Goal: Task Accomplishment & Management: Use online tool/utility

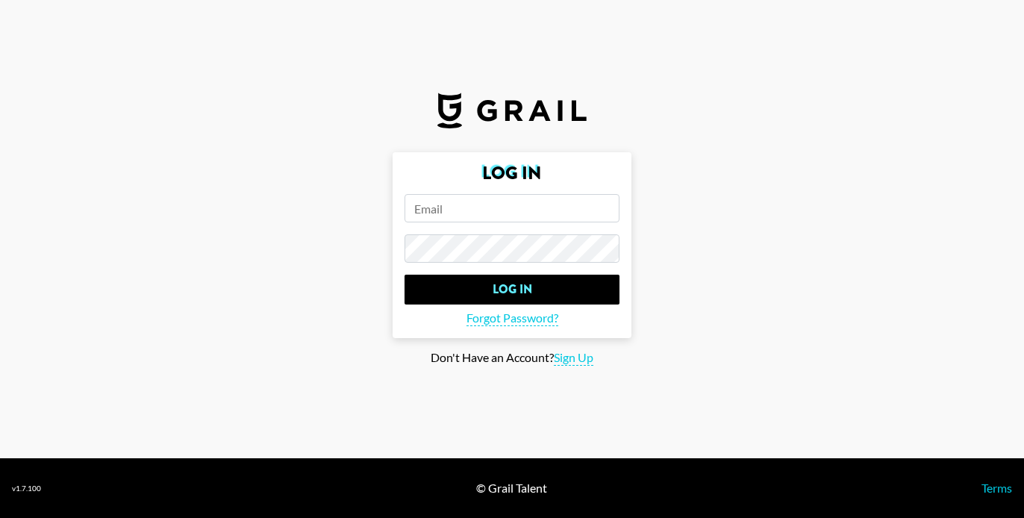
click at [539, 205] on input "email" at bounding box center [512, 208] width 215 height 28
click at [483, 215] on input "email" at bounding box center [512, 208] width 215 height 28
type input "[PERSON_NAME][EMAIL_ADDRESS][PERSON_NAME][DOMAIN_NAME]"
click at [405, 275] on input "Log In" at bounding box center [512, 290] width 215 height 30
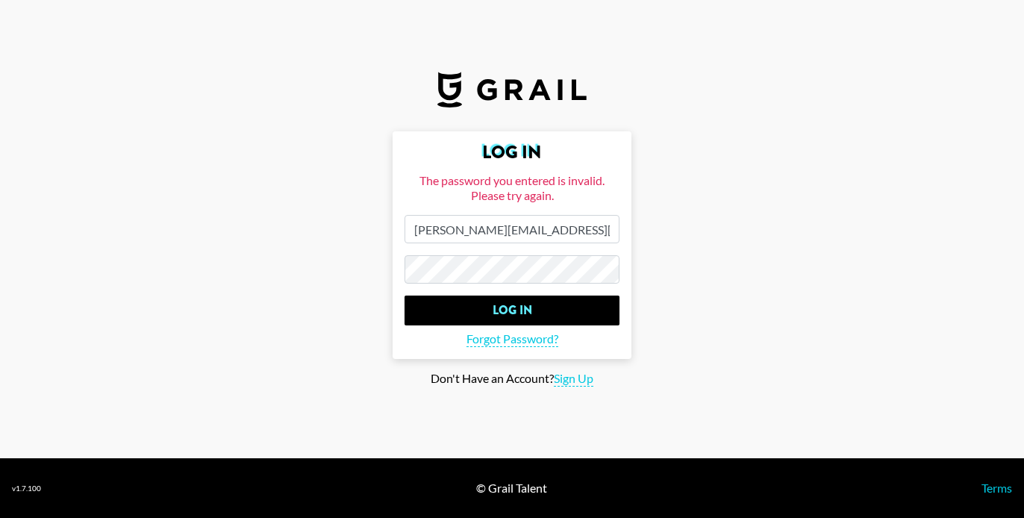
click at [405, 296] on input "Log In" at bounding box center [512, 311] width 215 height 30
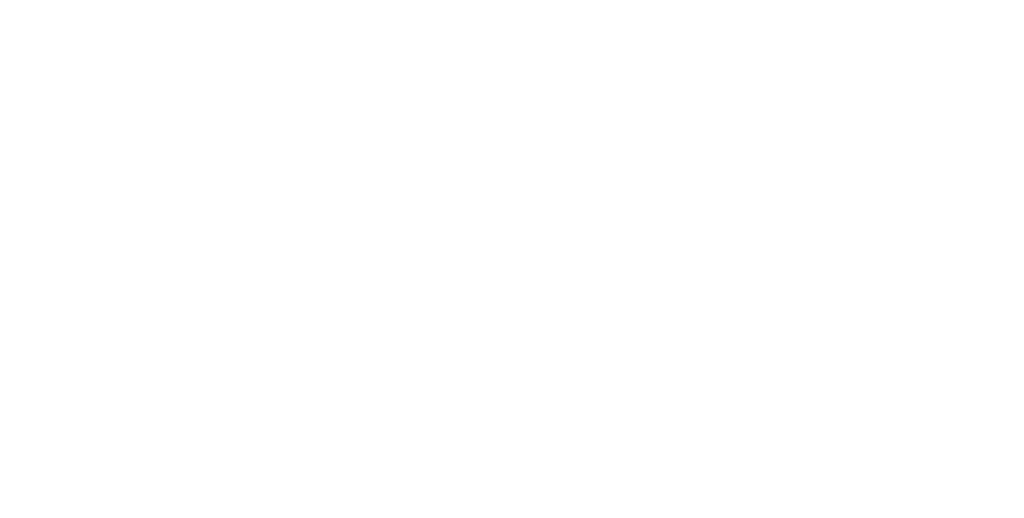
select select "Song"
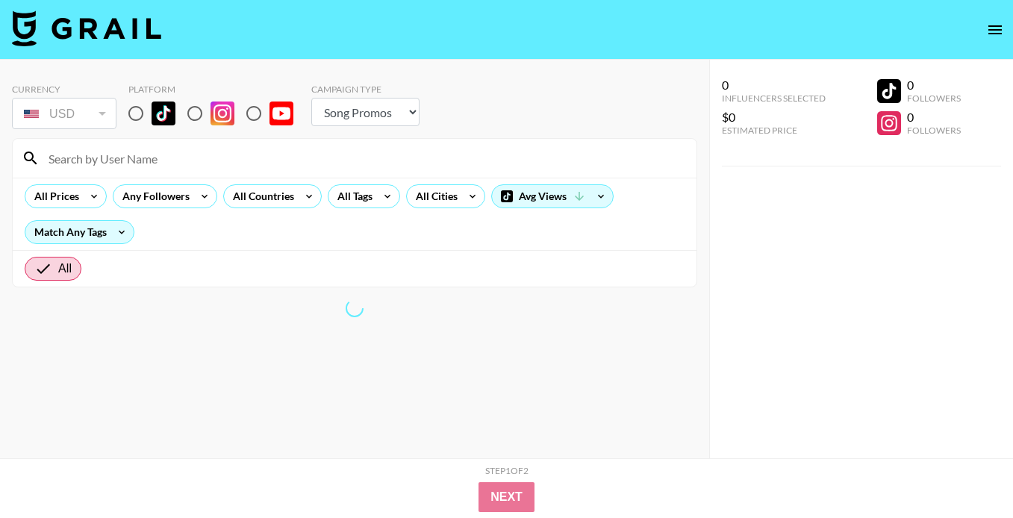
click at [137, 117] on input "radio" at bounding box center [135, 113] width 31 height 31
radio input "true"
click at [210, 170] on div at bounding box center [355, 158] width 684 height 39
click at [183, 158] on input at bounding box center [364, 158] width 648 height 24
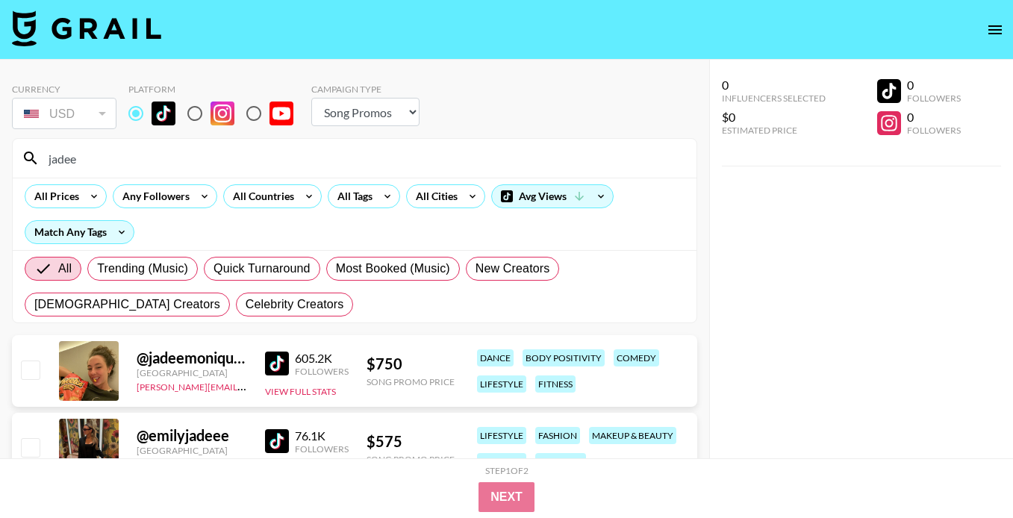
drag, startPoint x: 260, startPoint y: 166, endPoint x: -44, endPoint y: 160, distance: 303.9
click at [0, 160] on html "Currency USD USD ​ Platform Campaign Type Choose Type... Song Promos Brand Prom…" at bounding box center [506, 293] width 1013 height 586
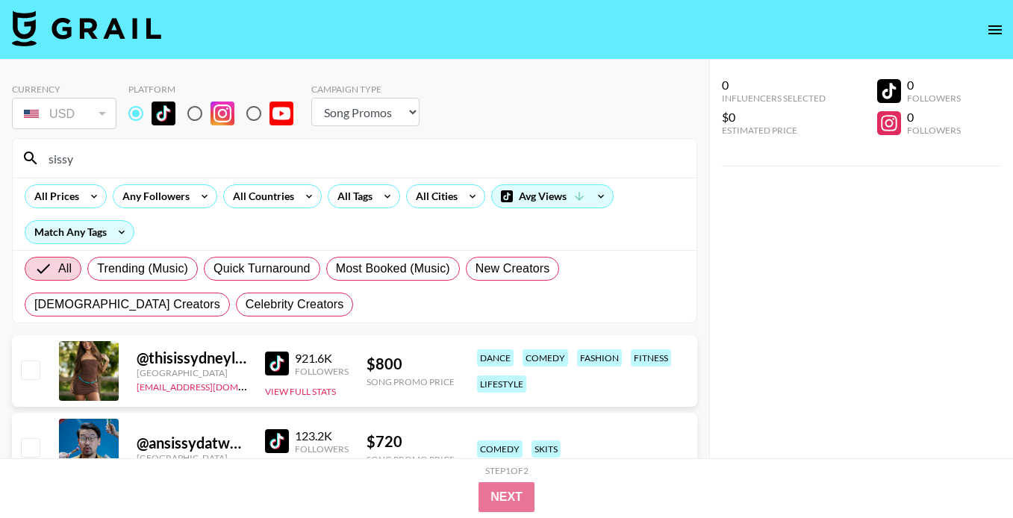
scroll to position [68, 0]
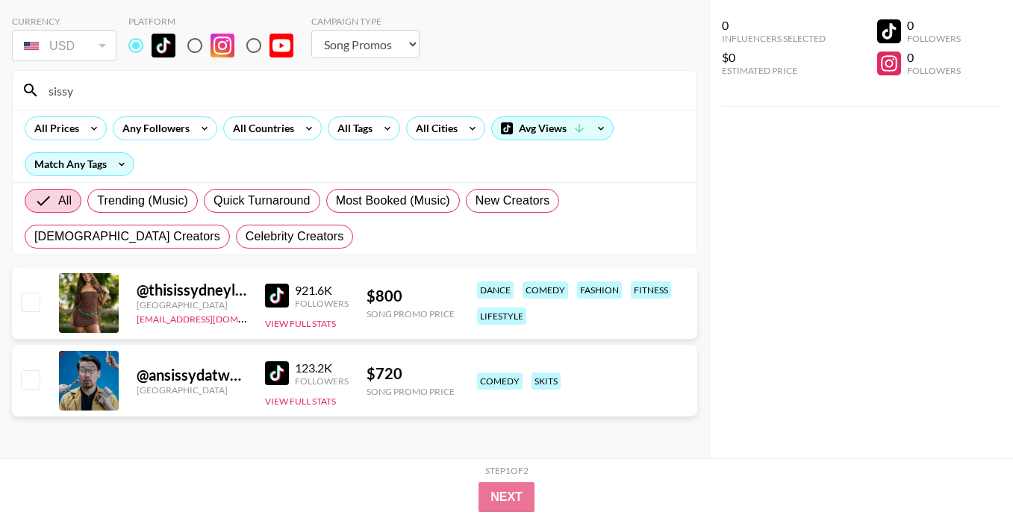
type input "sissy"
